Goal: Navigation & Orientation: Find specific page/section

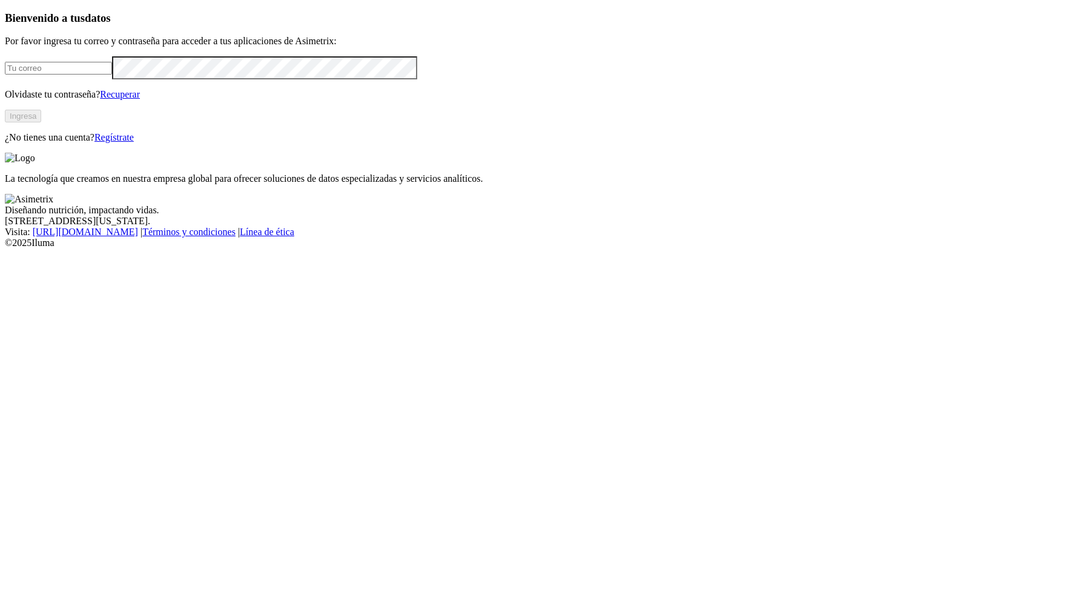
click at [112, 74] on input "email" at bounding box center [58, 68] width 107 height 13
type input "[PERSON_NAME][EMAIL_ADDRESS][PERSON_NAME][DOMAIN_NAME]"
click at [41, 122] on button "Ingresa" at bounding box center [23, 116] width 36 height 13
